Goal: Task Accomplishment & Management: Use online tool/utility

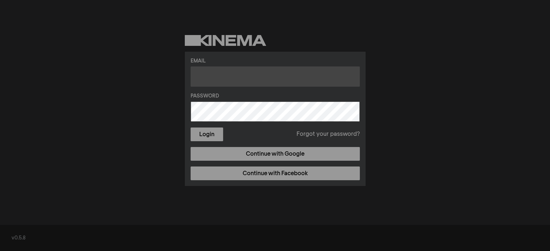
click at [310, 75] on input "text" at bounding box center [274, 77] width 169 height 20
click at [256, 82] on input "text" at bounding box center [274, 77] width 169 height 20
click at [313, 82] on input "text" at bounding box center [274, 77] width 169 height 20
paste input "terescarpellini93@gmail.com"
type input "terescarpellini93@gmail.com"
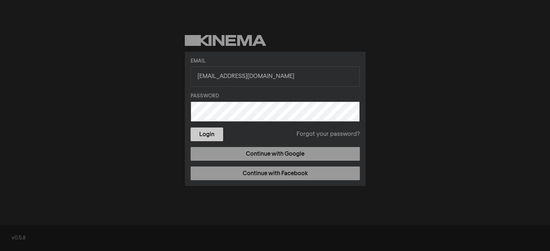
click at [217, 133] on button "Login" at bounding box center [206, 135] width 33 height 14
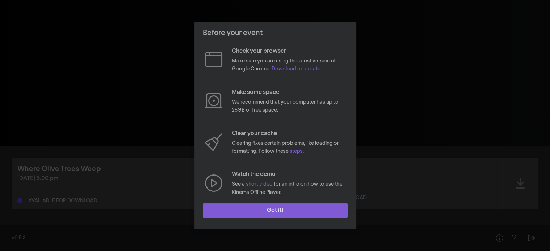
click at [287, 212] on button "Got it!" at bounding box center [275, 211] width 145 height 14
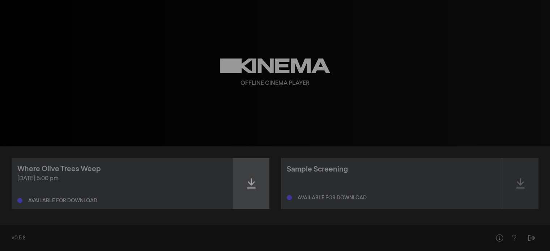
click at [247, 175] on div at bounding box center [251, 183] width 36 height 51
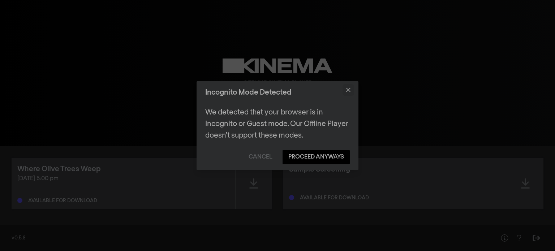
click at [351, 87] on button "Close" at bounding box center [349, 90] width 12 height 12
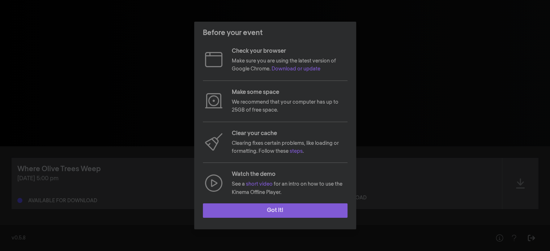
click at [237, 209] on button "Got it!" at bounding box center [275, 211] width 145 height 14
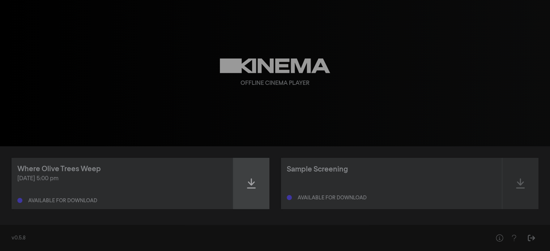
click at [255, 184] on div at bounding box center [251, 183] width 36 height 51
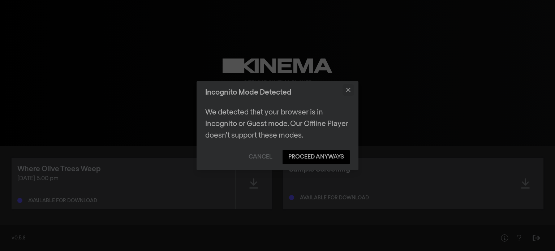
click at [350, 88] on icon "Close" at bounding box center [348, 90] width 4 height 4
